Goal: Task Accomplishment & Management: Use online tool/utility

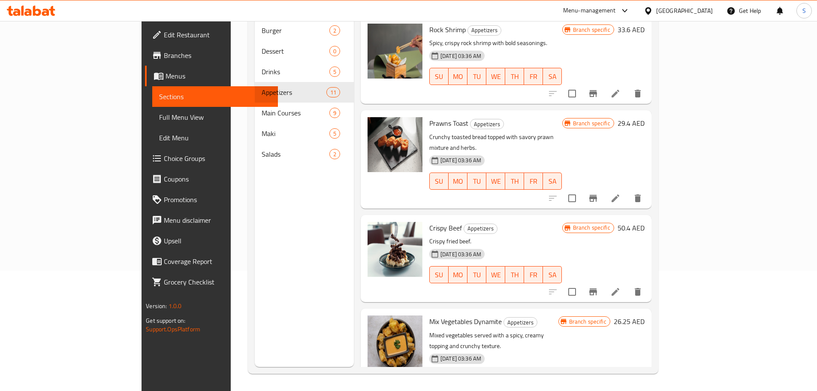
scroll to position [661, 0]
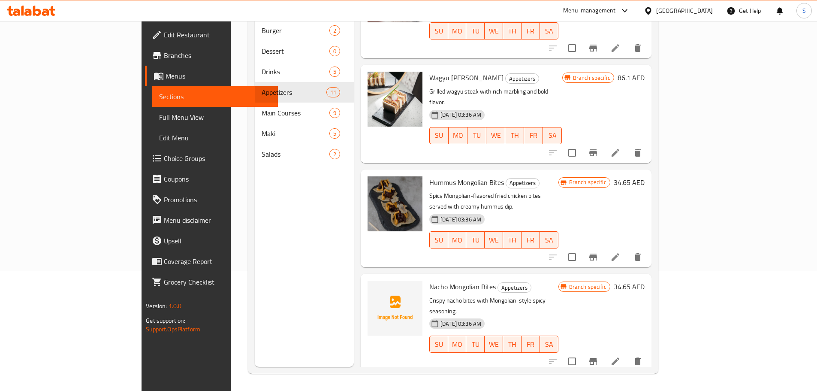
drag, startPoint x: 0, startPoint y: 0, endPoint x: 46, endPoint y: 12, distance: 47.8
click at [46, 12] on icon at bounding box center [45, 12] width 7 height 7
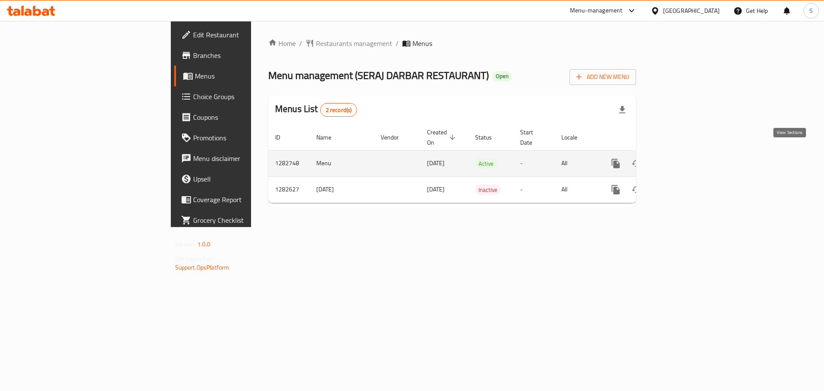
click at [688, 154] on link "enhanced table" at bounding box center [677, 163] width 21 height 21
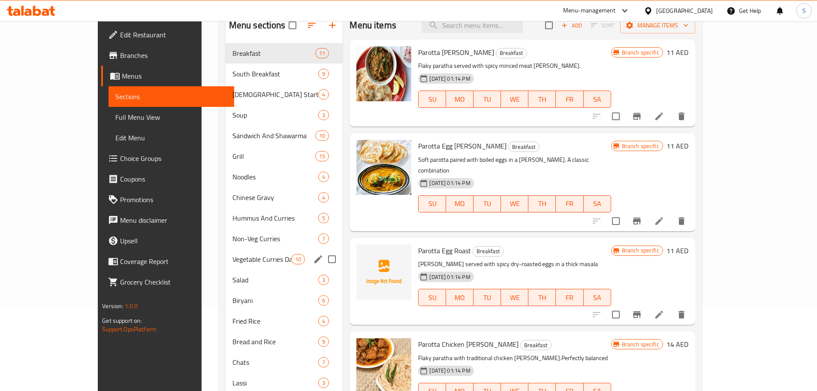
scroll to position [69, 0]
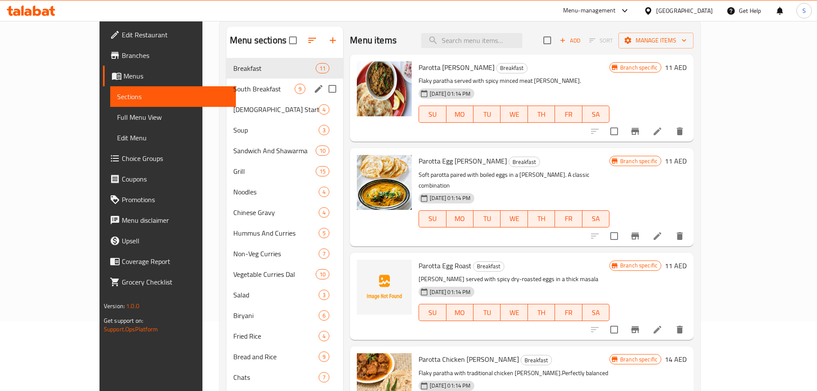
click at [233, 92] on span "South Breakfast" at bounding box center [263, 89] width 61 height 10
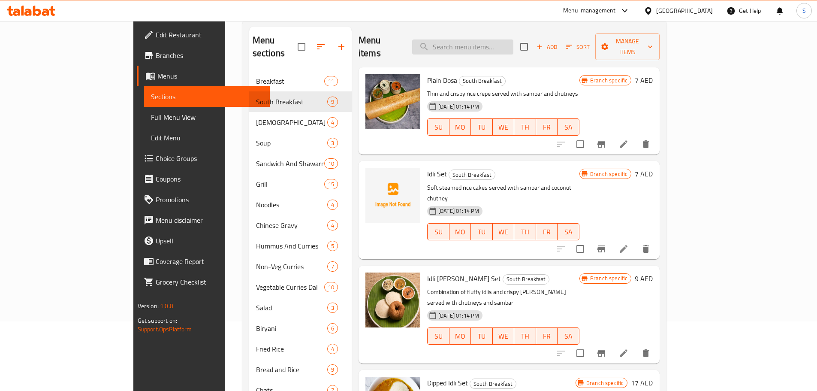
drag, startPoint x: 504, startPoint y: 45, endPoint x: 500, endPoint y: 41, distance: 5.8
click at [504, 45] on input "search" at bounding box center [462, 46] width 101 height 15
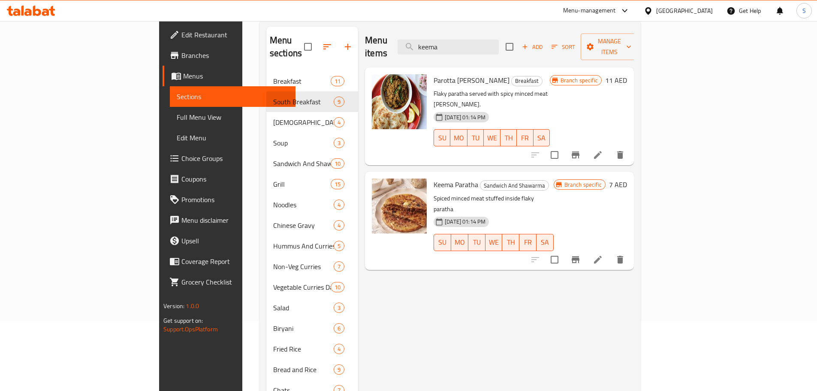
type input "keema"
click at [41, 4] on div at bounding box center [31, 10] width 62 height 17
click at [41, 8] on icon at bounding box center [31, 11] width 48 height 10
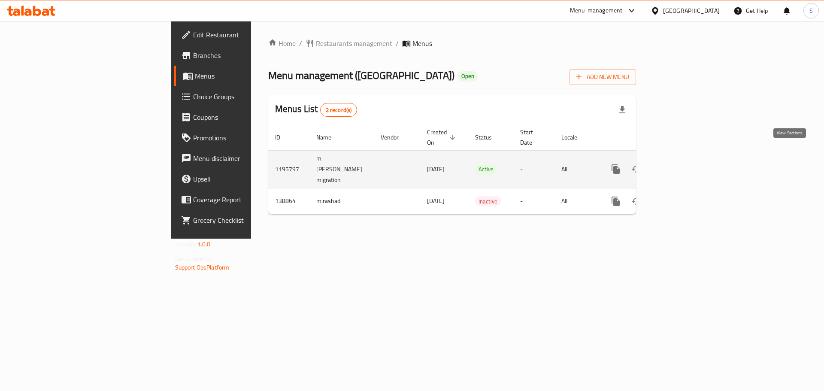
click at [682, 164] on icon "enhanced table" at bounding box center [677, 169] width 10 height 10
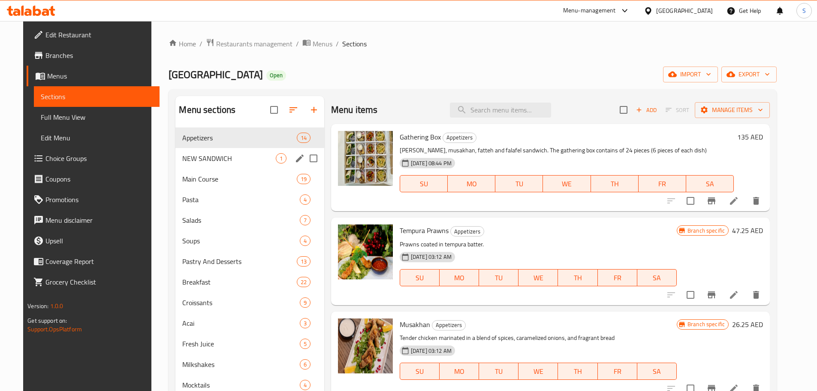
click at [221, 165] on div "NEW SANDWICH 1" at bounding box center [249, 158] width 148 height 21
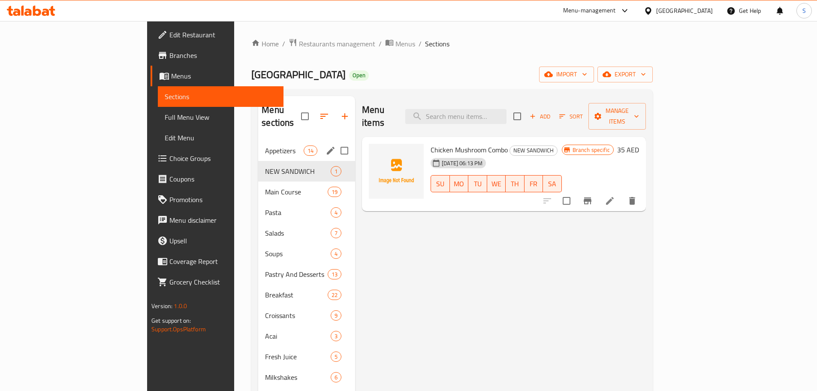
click at [258, 143] on div "Appetizers 14" at bounding box center [306, 150] width 97 height 21
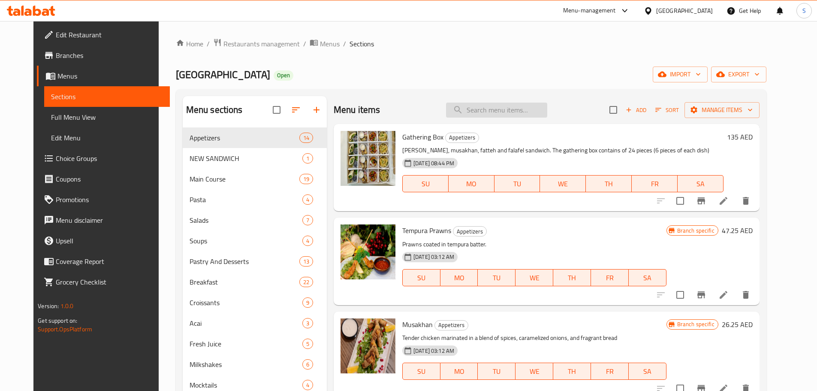
click at [508, 103] on input "search" at bounding box center [496, 110] width 101 height 15
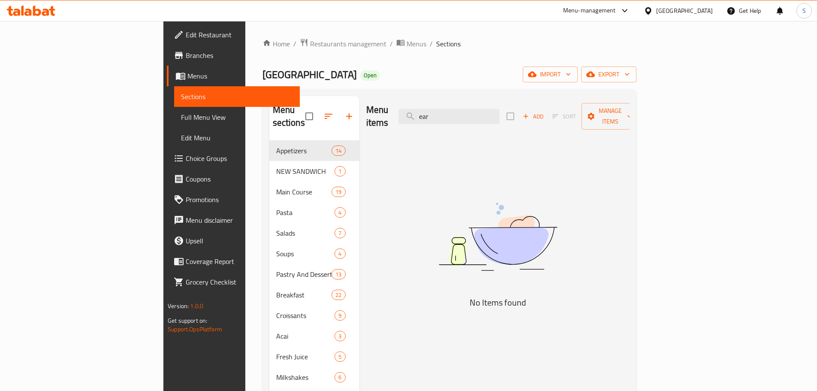
type input "earl"
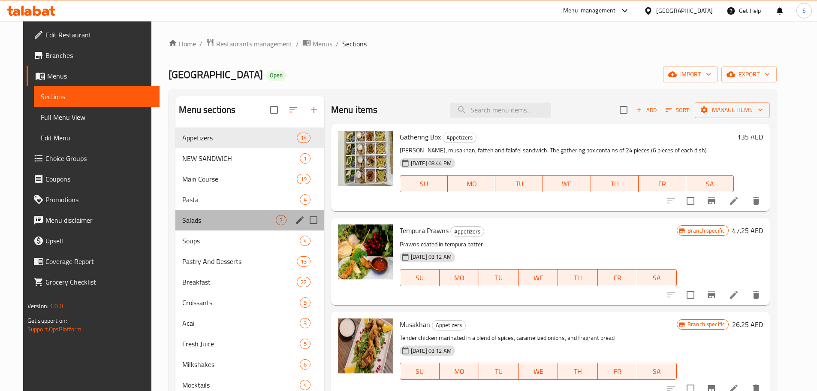
click at [209, 227] on div "Salads 7" at bounding box center [249, 220] width 148 height 21
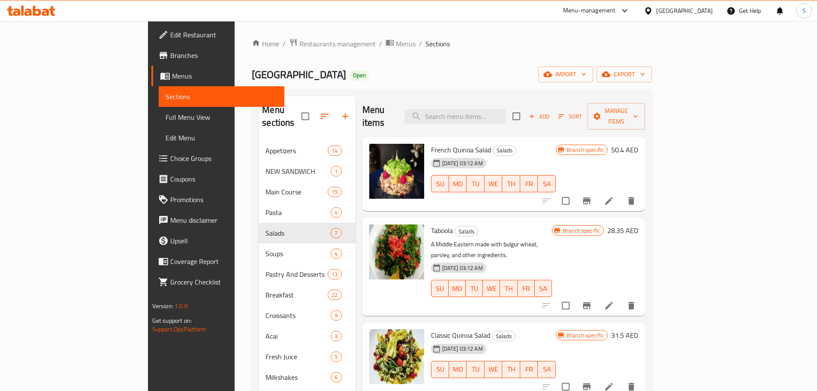
click at [42, 9] on icon at bounding box center [31, 11] width 48 height 10
